Goal: Information Seeking & Learning: Learn about a topic

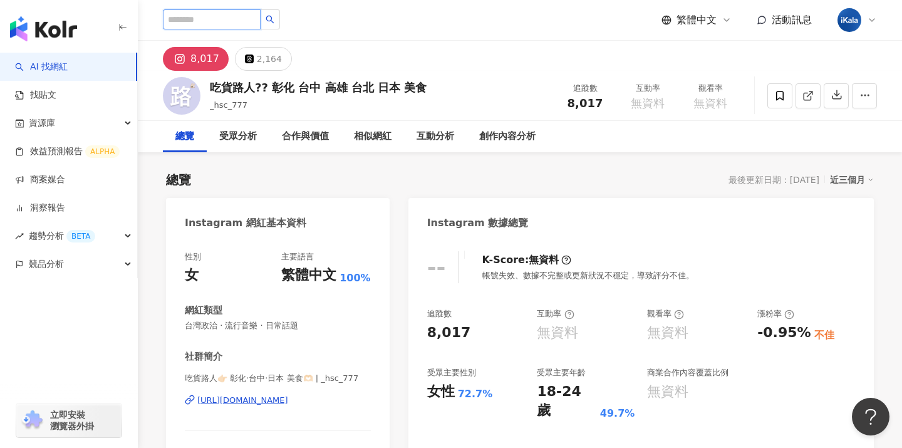
click at [235, 19] on input "search" at bounding box center [212, 19] width 98 height 20
click at [81, 26] on div "button" at bounding box center [69, 26] width 138 height 53
click at [68, 26] on img "button" at bounding box center [43, 28] width 67 height 25
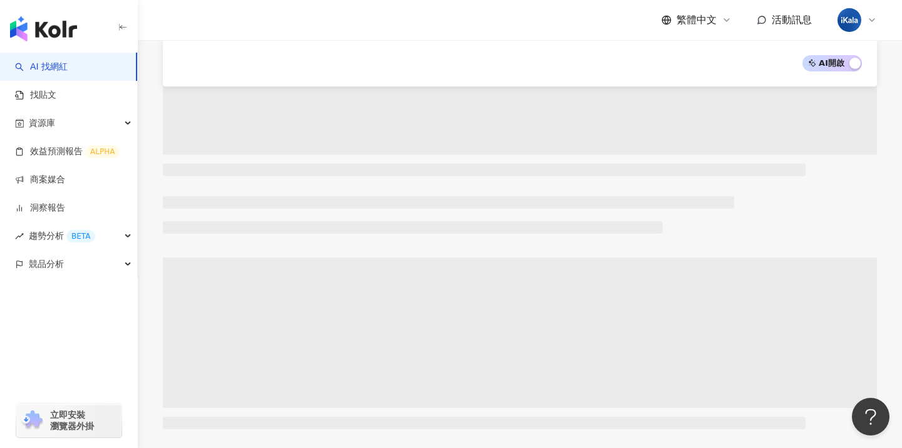
scroll to position [208, 0]
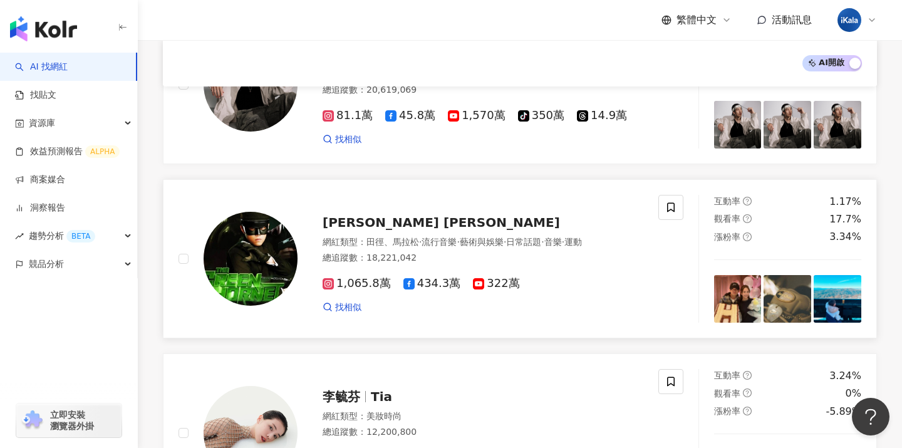
click at [395, 219] on span "[PERSON_NAME] [PERSON_NAME]" at bounding box center [442, 222] width 238 height 15
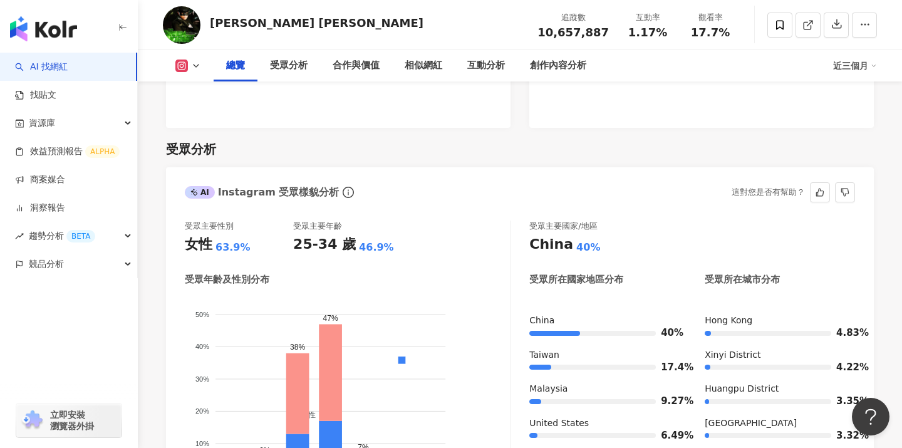
scroll to position [1024, 0]
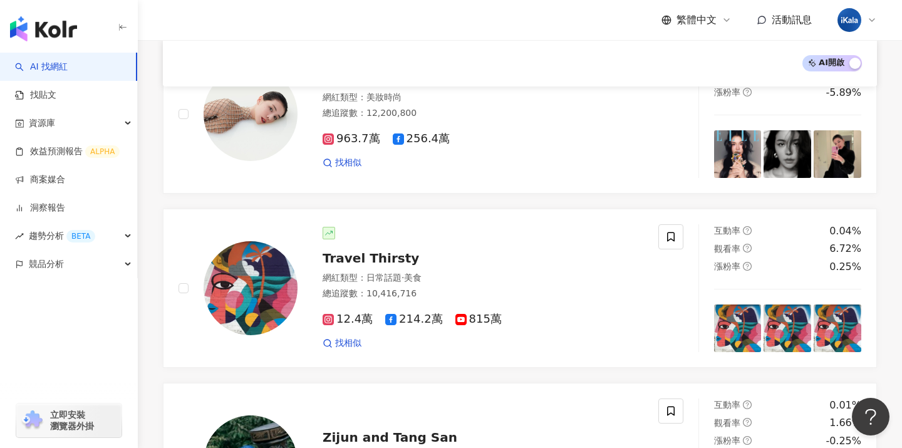
scroll to position [528, 0]
